Goal: Obtain resource: Download file/media

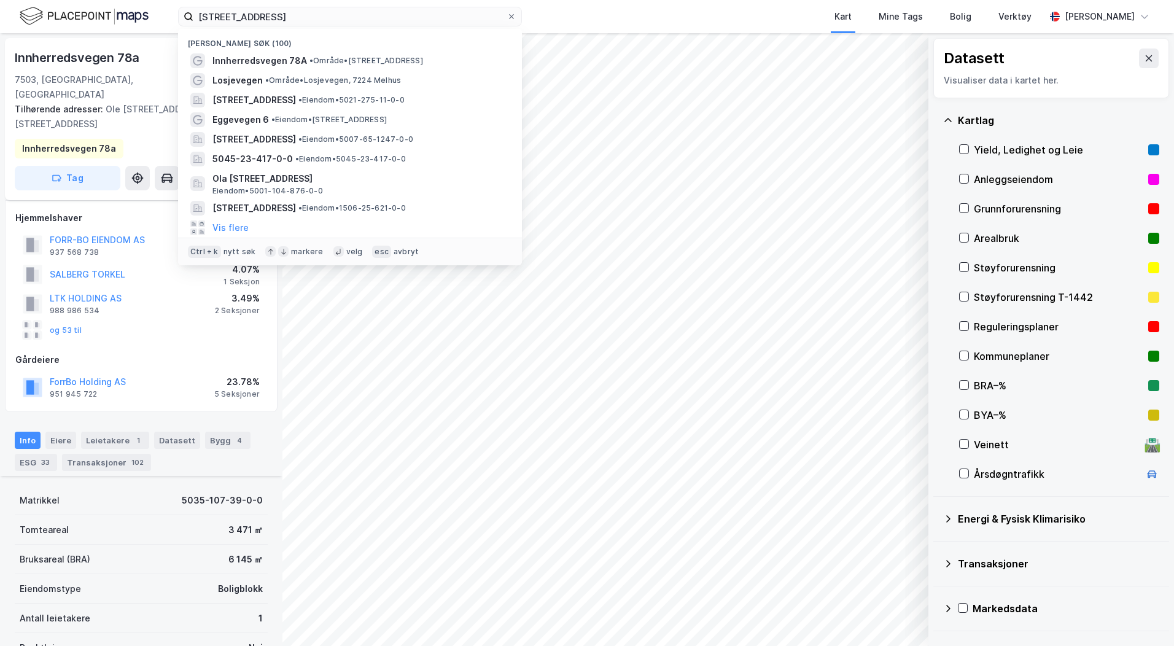
click at [236, 21] on input "[STREET_ADDRESS]" at bounding box center [349, 16] width 313 height 18
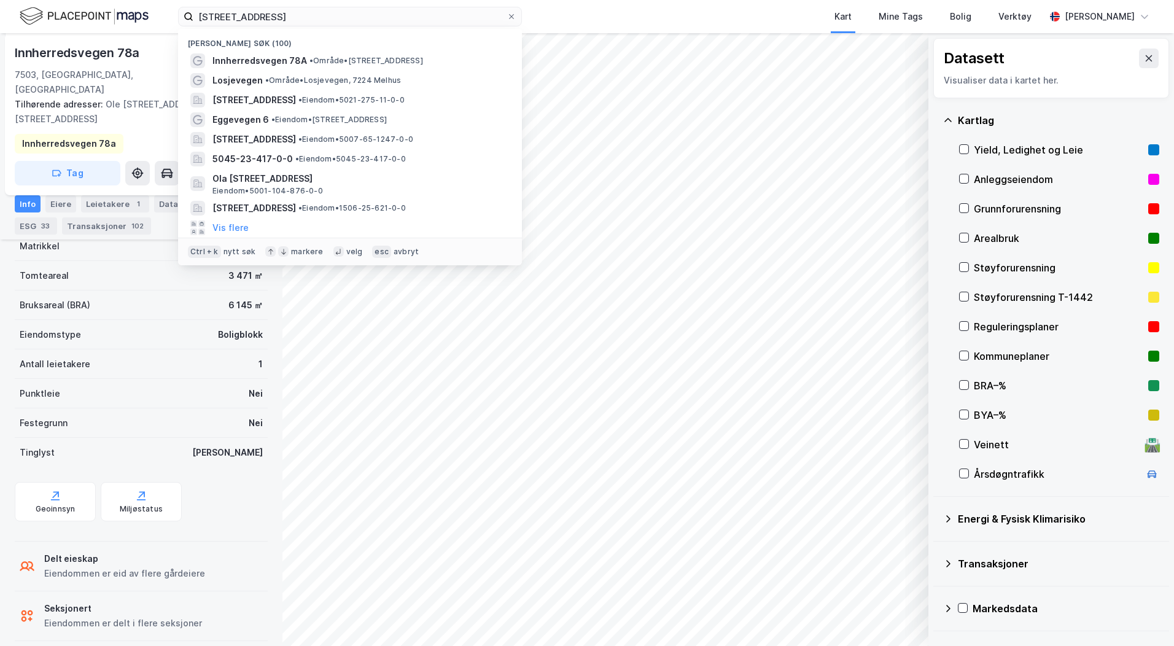
click at [236, 21] on input "[STREET_ADDRESS]" at bounding box center [349, 16] width 313 height 18
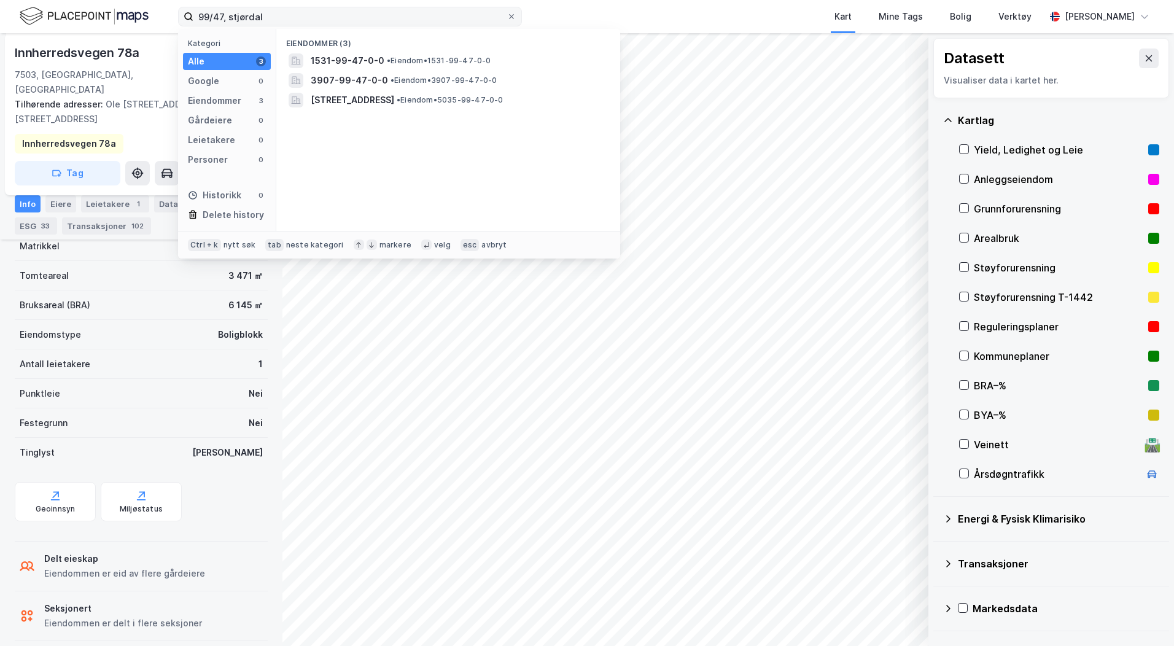
type input "99/47, stjørdal"
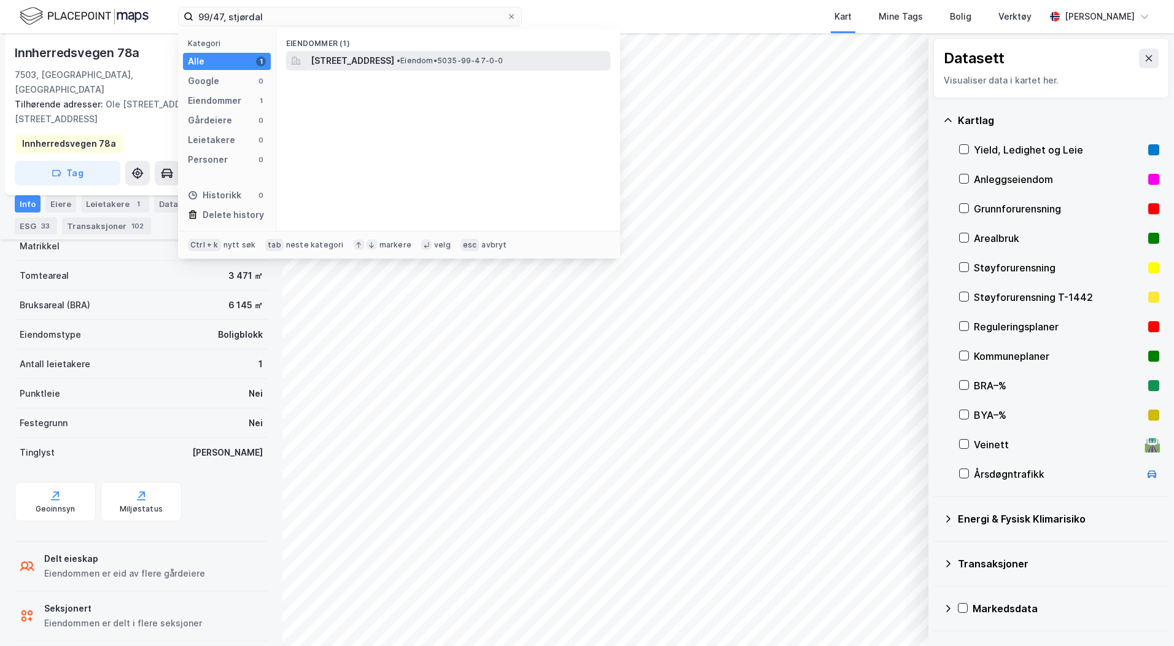
click at [318, 52] on div "[STREET_ADDRESS] • Eiendom • 5035-99-47-0-0" at bounding box center [448, 61] width 324 height 20
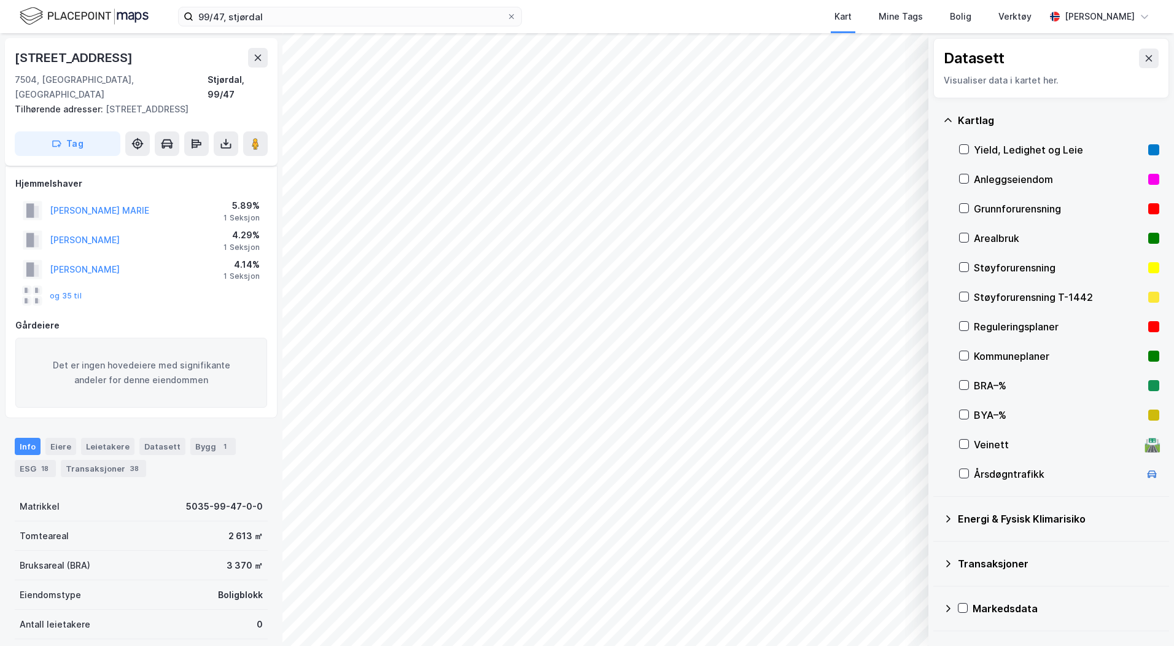
scroll to position [254, 0]
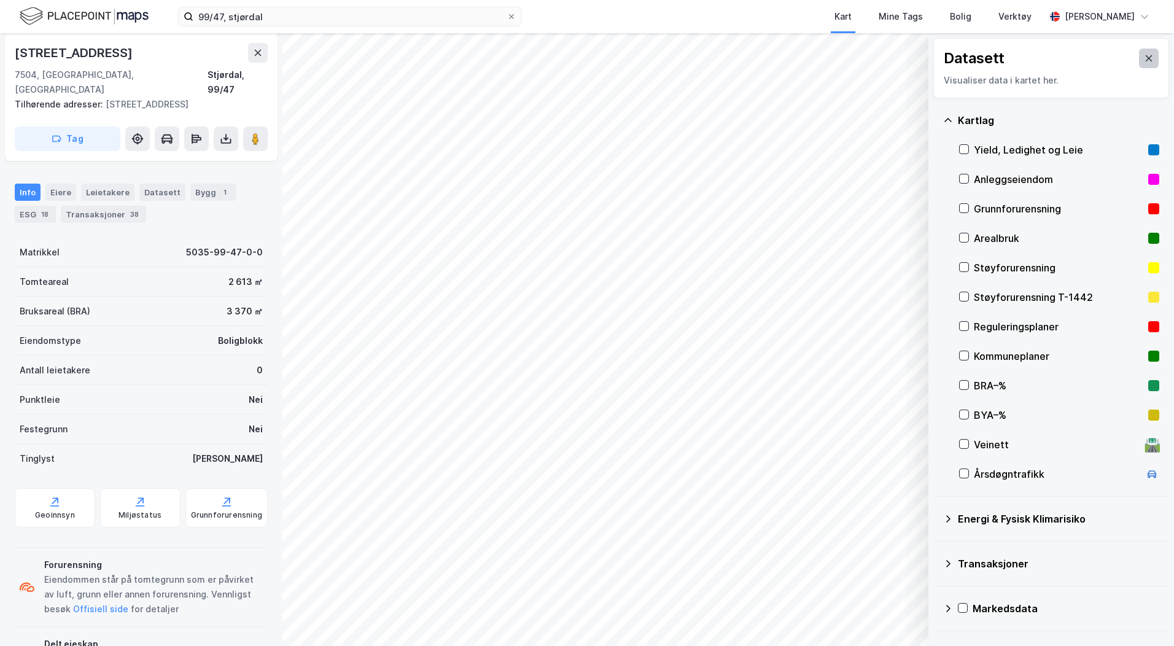
click at [1148, 63] on button at bounding box center [1149, 59] width 20 height 20
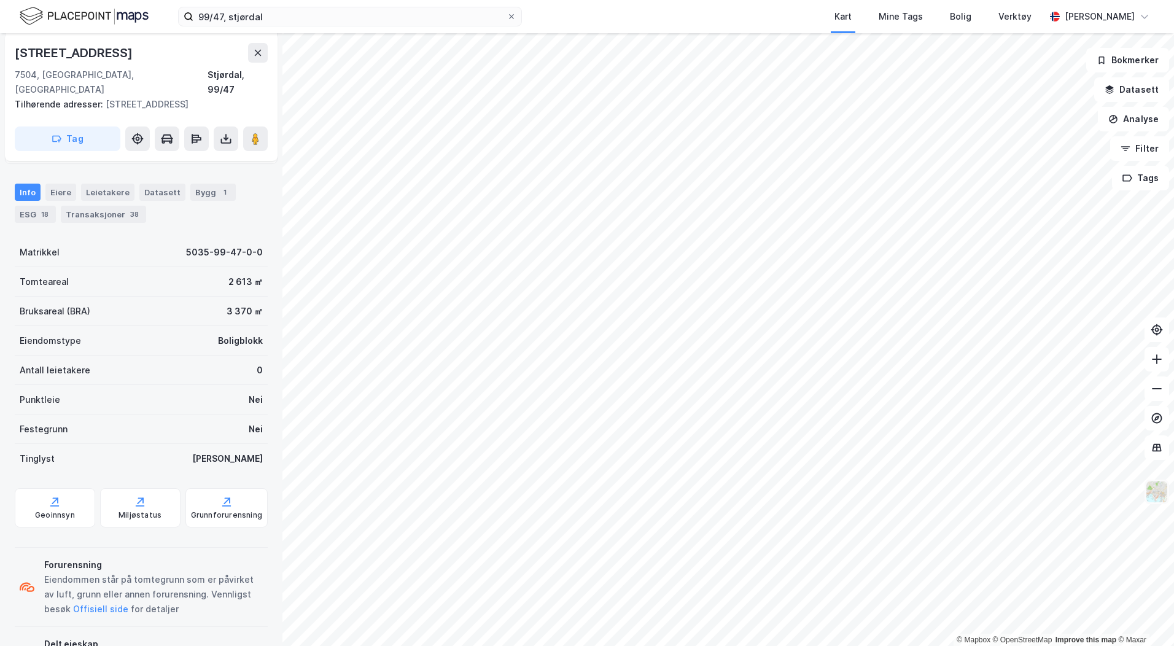
click at [1163, 498] on img at bounding box center [1157, 491] width 23 height 23
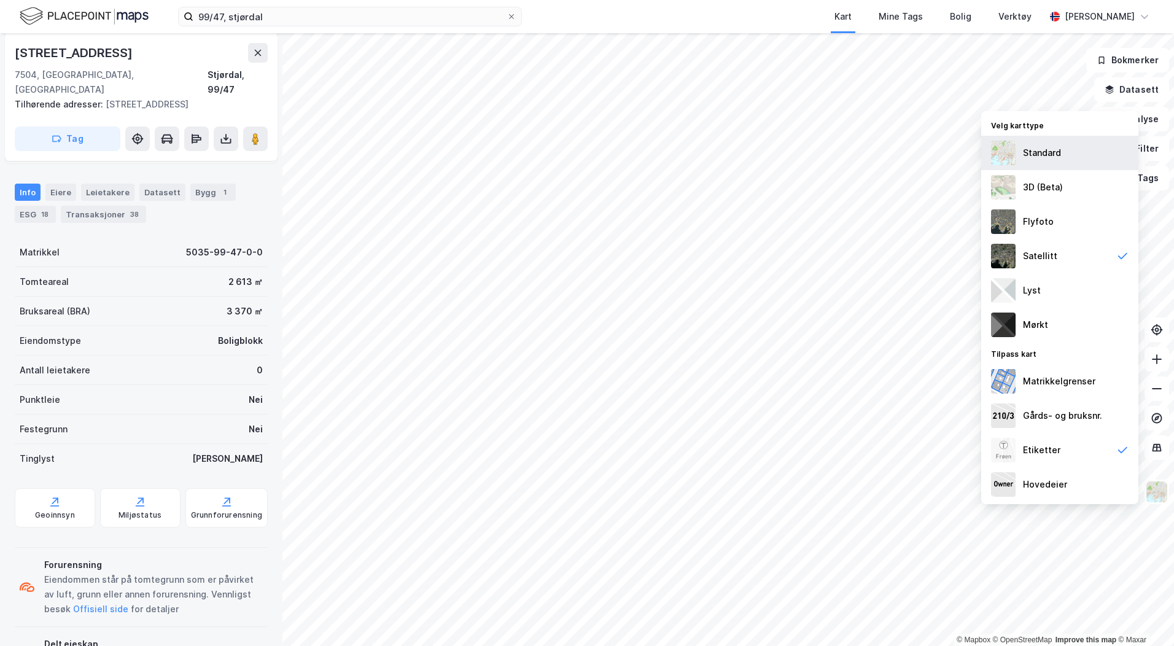
click at [1052, 149] on div "Standard" at bounding box center [1042, 153] width 38 height 15
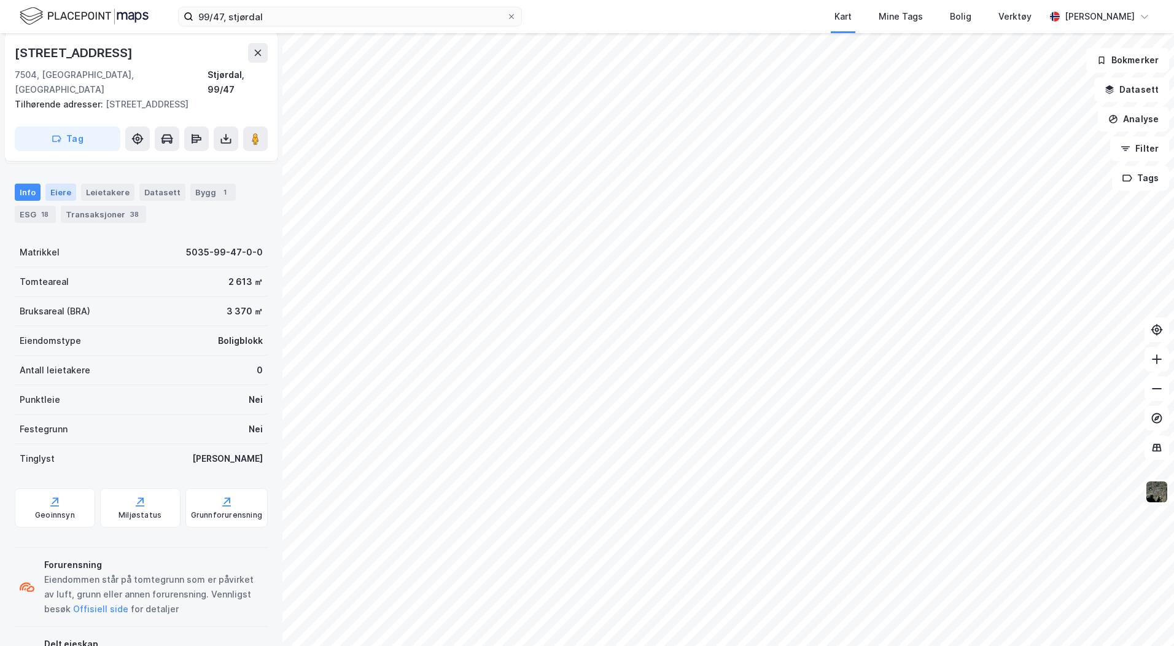
click at [73, 184] on div "Info [PERSON_NAME] Datasett Bygg 1 ESG 18 Transaksjoner 38" at bounding box center [141, 203] width 253 height 39
click at [68, 184] on div "Eiere" at bounding box center [60, 192] width 31 height 17
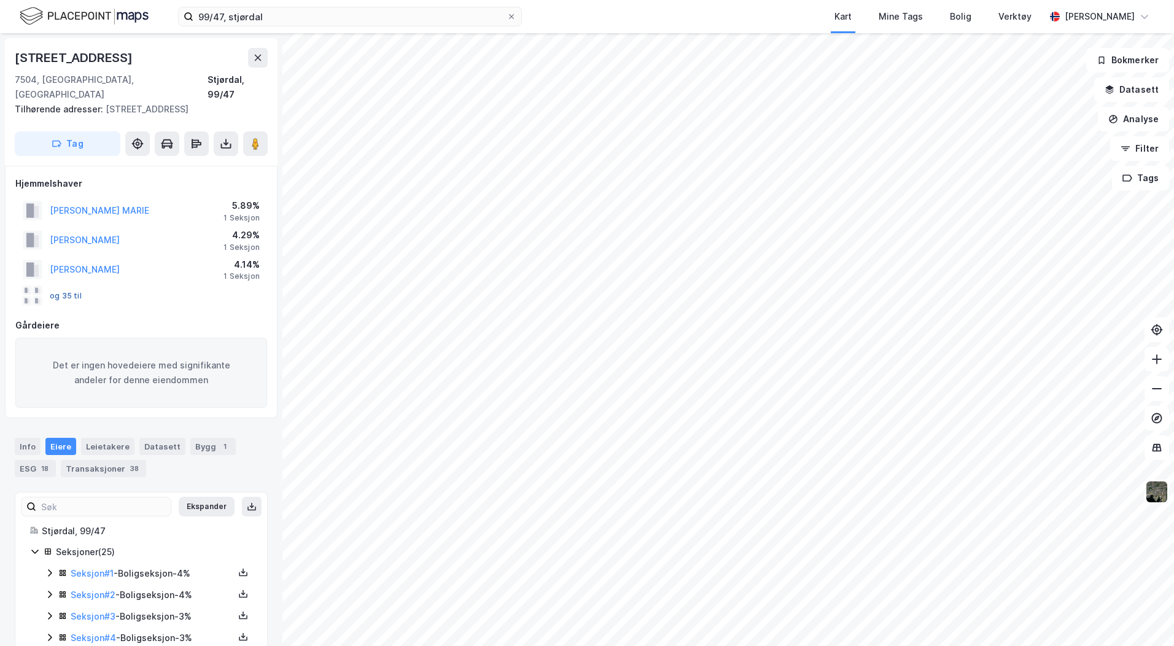
click at [0, 0] on button "og 35 til" at bounding box center [0, 0] width 0 height 0
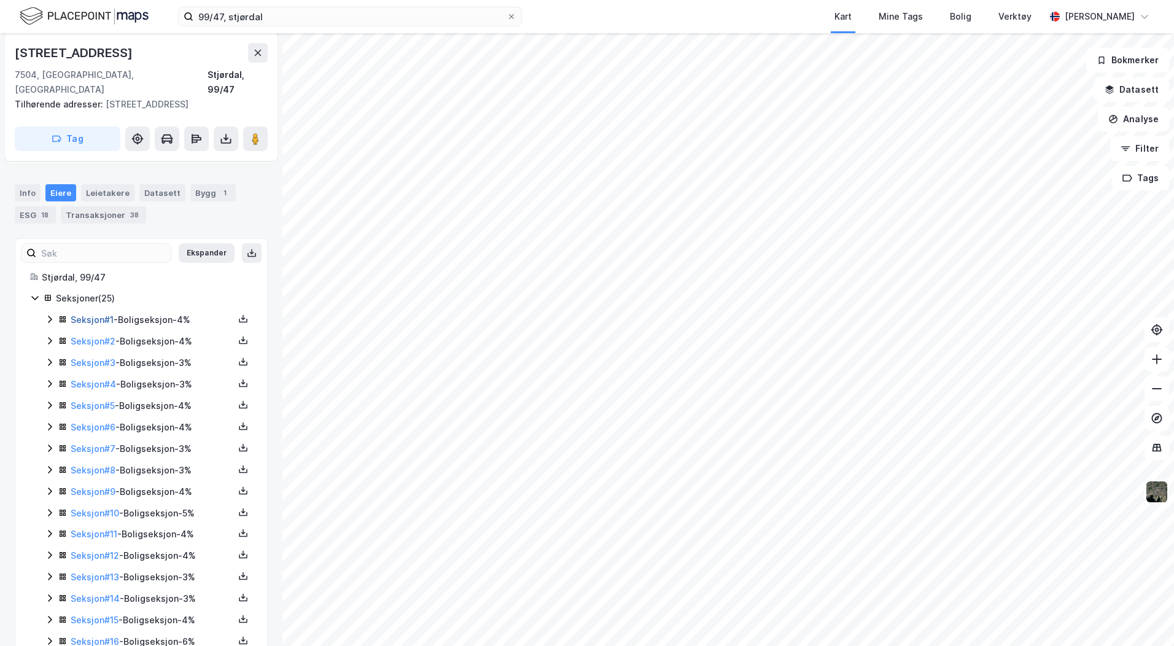
click at [107, 314] on link "Seksjon # 1" at bounding box center [92, 319] width 43 height 10
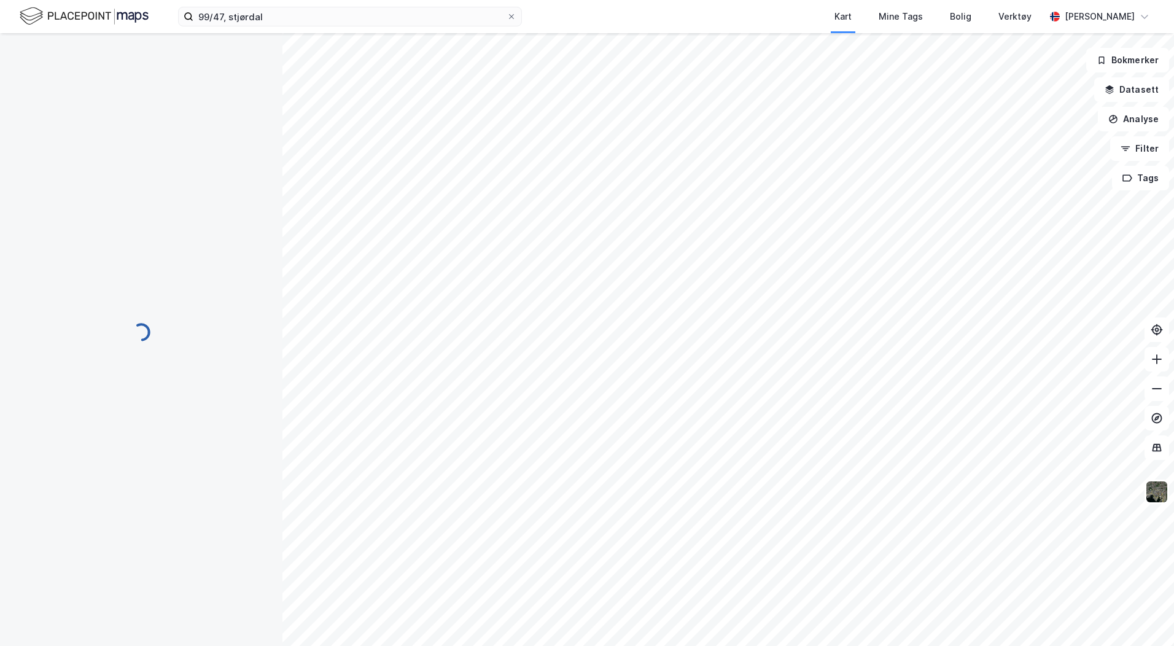
scroll to position [139, 0]
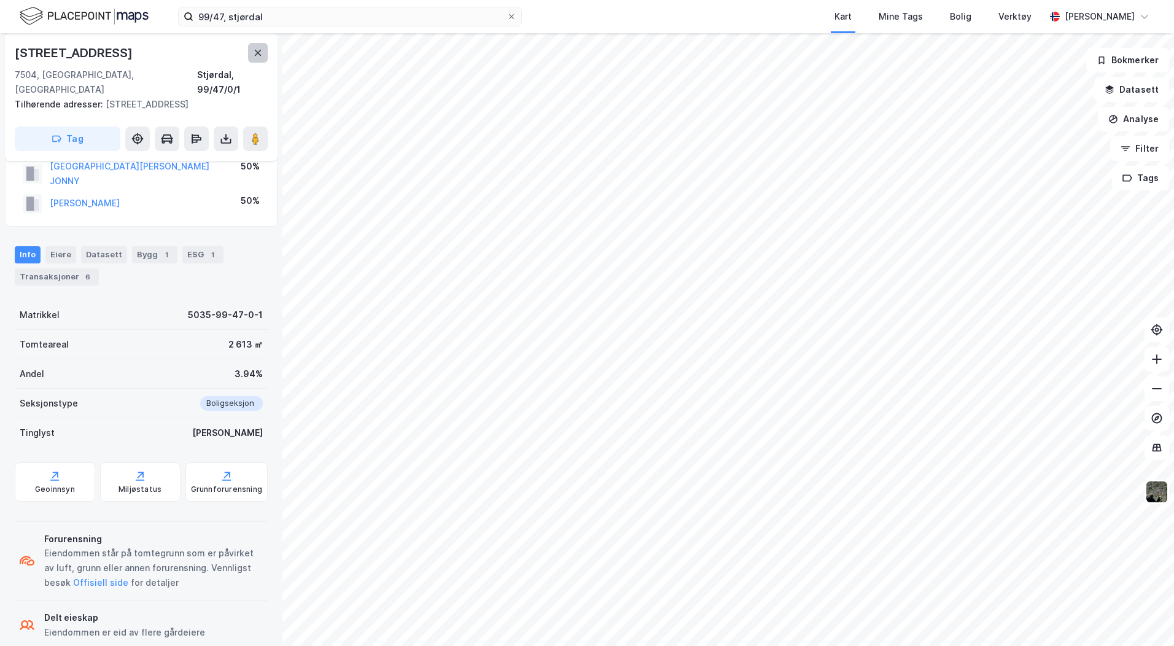
click at [254, 50] on icon at bounding box center [258, 53] width 10 height 10
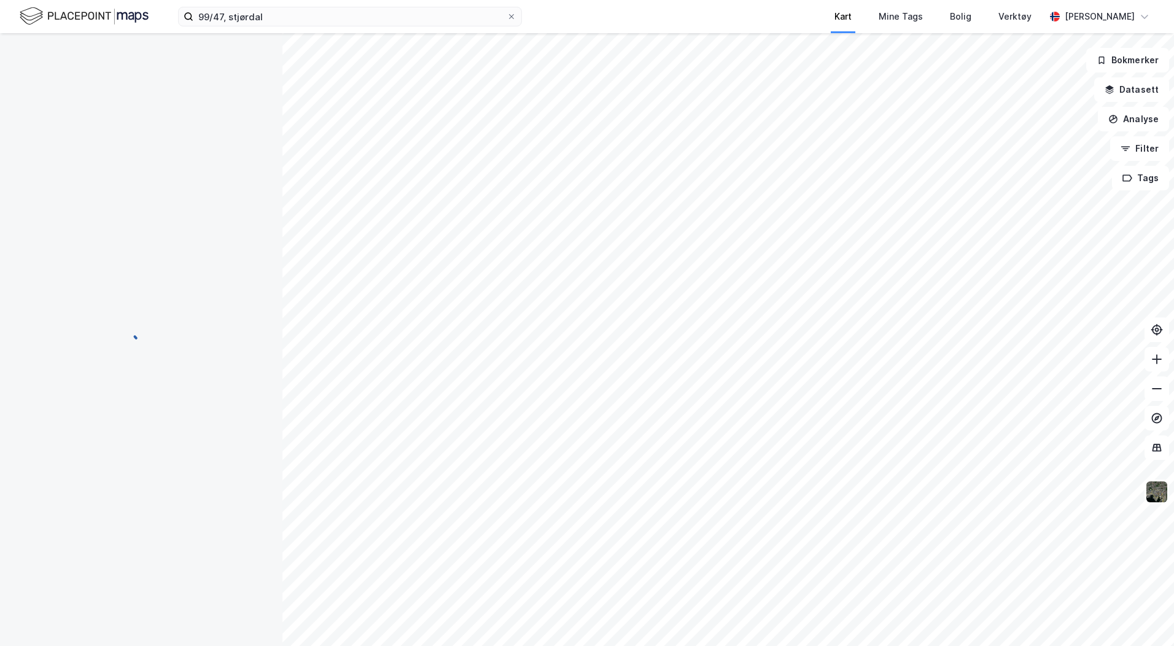
scroll to position [139, 0]
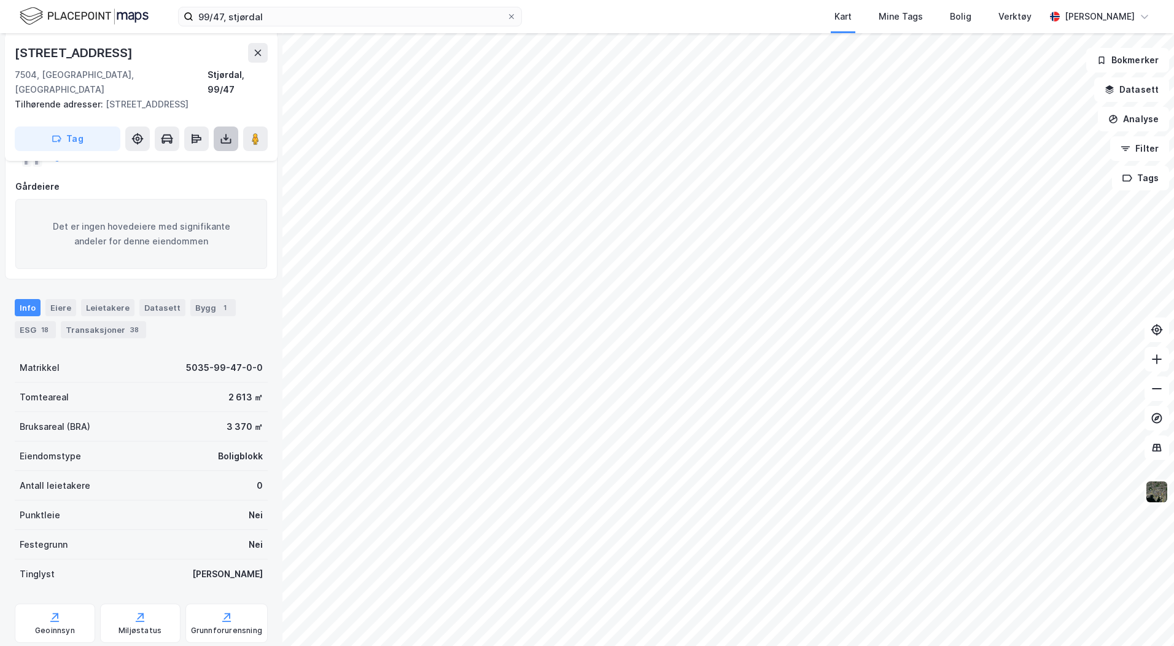
click at [221, 133] on icon at bounding box center [226, 139] width 12 height 12
click at [217, 154] on div "Last ned grunnbok" at bounding box center [172, 164] width 131 height 20
